Goal: Check status: Check status

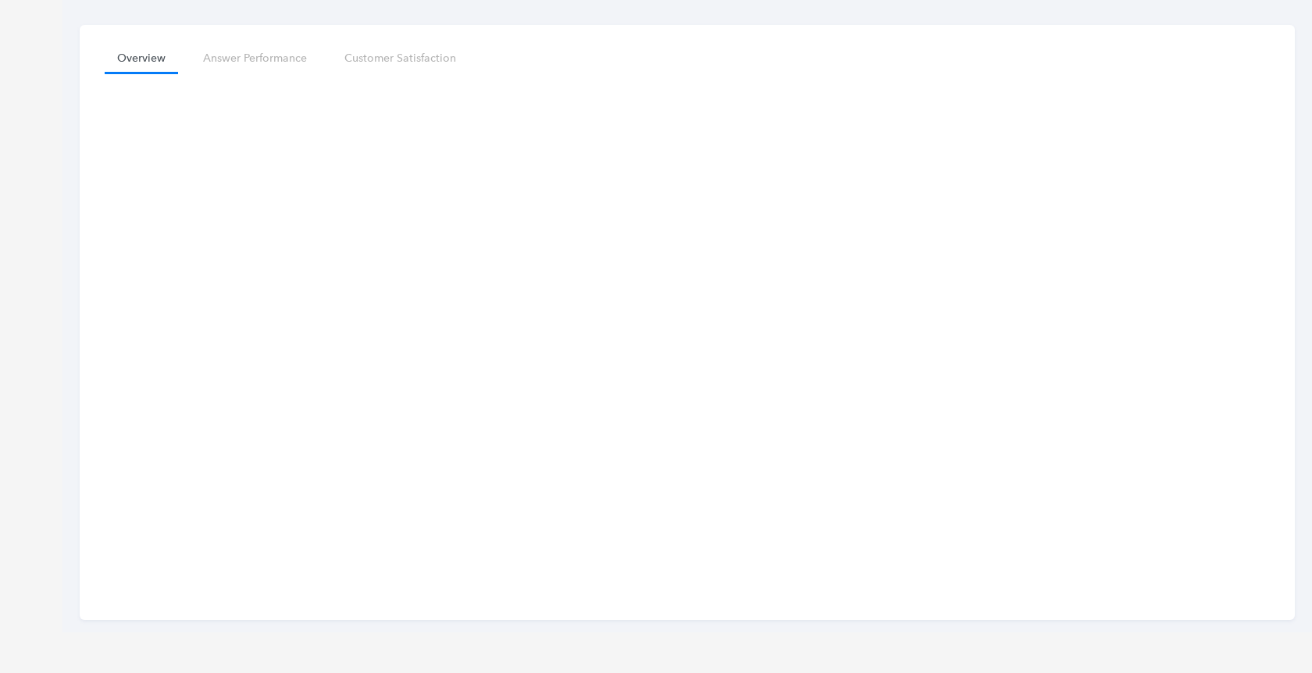
click at [148, 62] on link "Overview" at bounding box center [141, 58] width 73 height 29
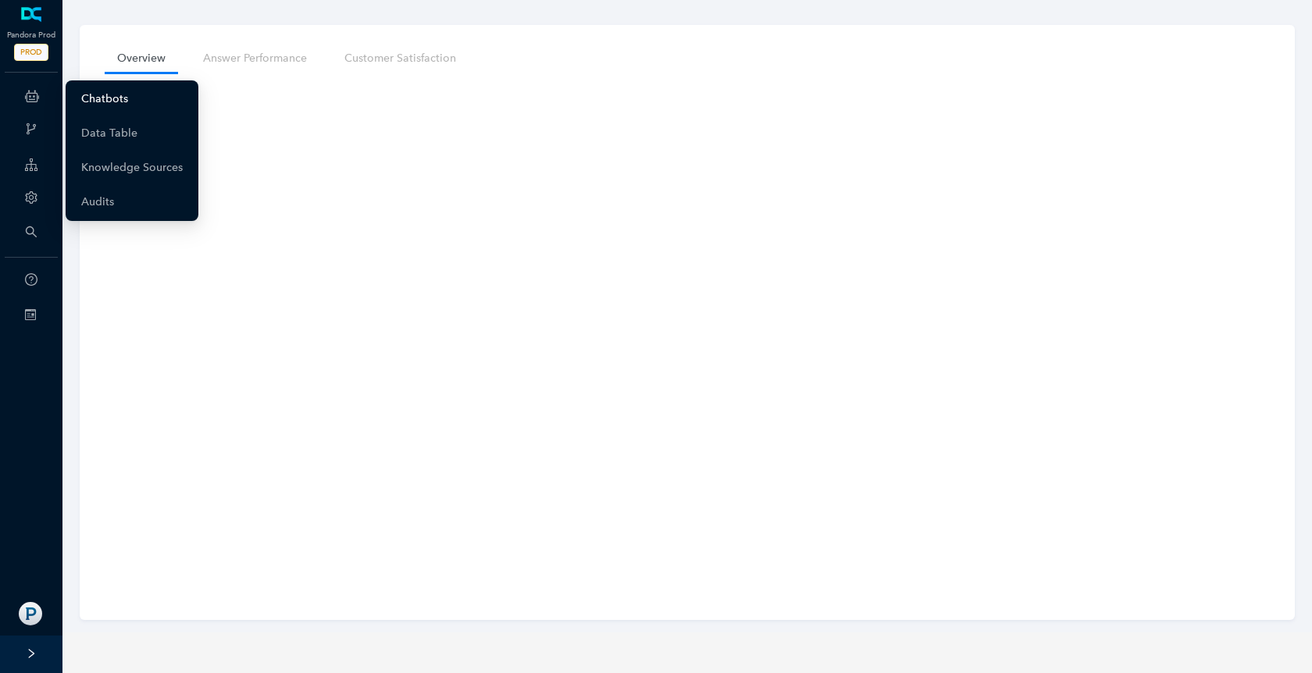
click at [103, 103] on link "Chatbots" at bounding box center [104, 99] width 47 height 31
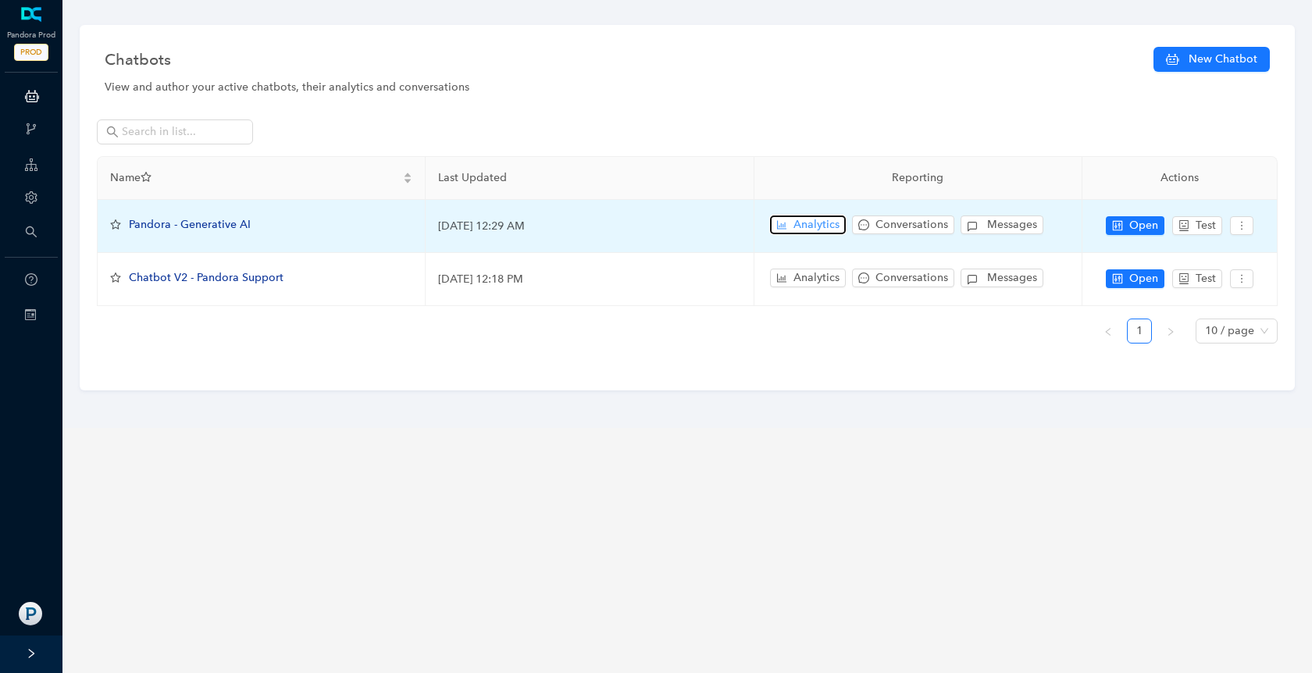
click at [806, 221] on span "Analytics" at bounding box center [817, 224] width 46 height 17
